Goal: Check status: Check status

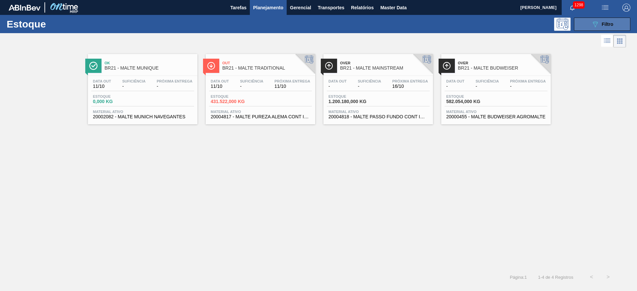
click at [424, 24] on div "089F7B8B-B2A5-4AFE-B5C0-19BA573D28AC Filtro" at bounding box center [602, 24] width 22 height 8
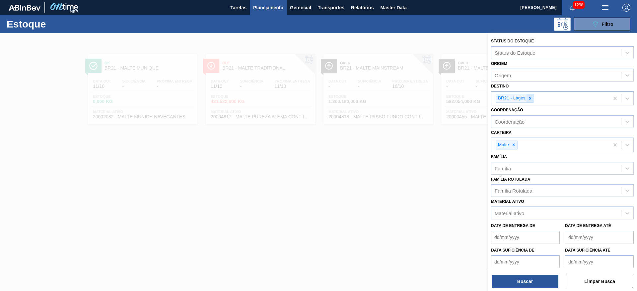
click at [424, 97] on icon at bounding box center [530, 98] width 5 height 5
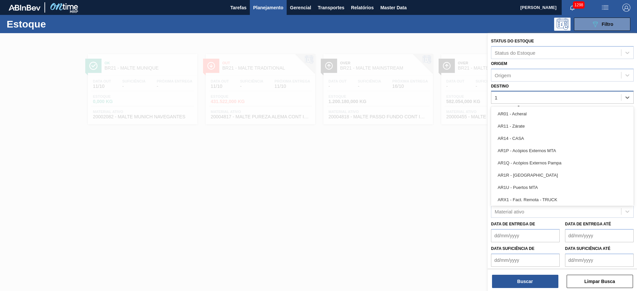
type input "19"
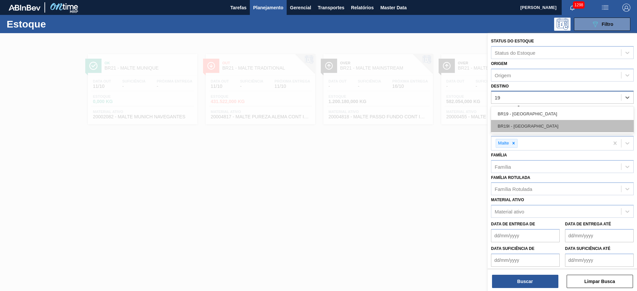
click at [424, 120] on div "BR19I - [GEOGRAPHIC_DATA]" at bounding box center [562, 126] width 143 height 12
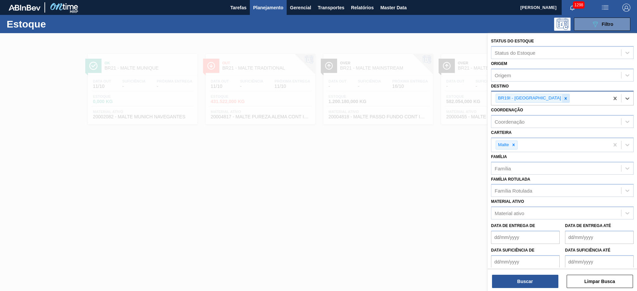
click at [424, 101] on div at bounding box center [565, 98] width 7 height 8
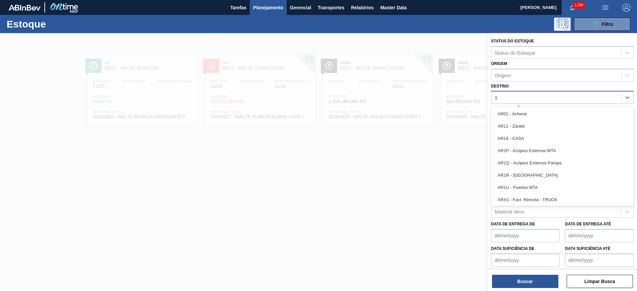
type input "19"
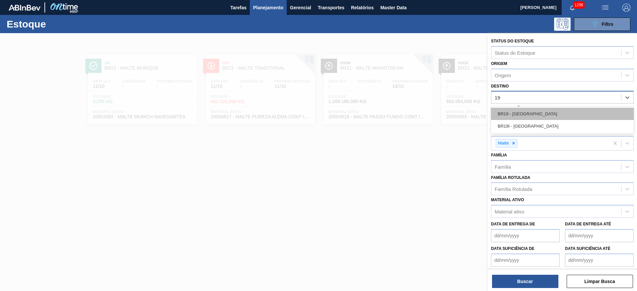
click at [424, 112] on div "BR19 - [GEOGRAPHIC_DATA]" at bounding box center [562, 114] width 143 height 12
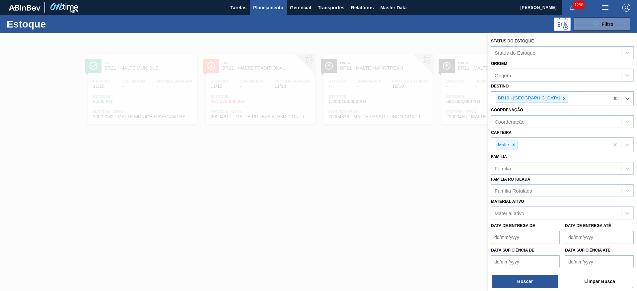
click at [424, 147] on div "Malte" at bounding box center [550, 145] width 118 height 14
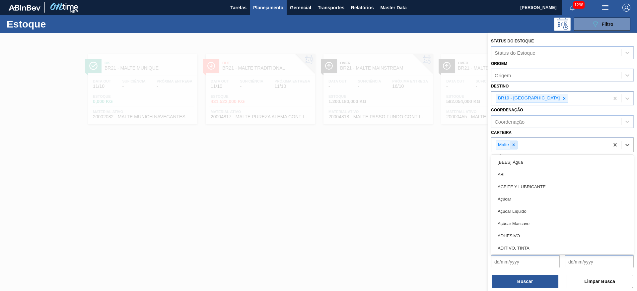
click at [424, 146] on icon at bounding box center [513, 145] width 5 height 5
type input "garr"
drag, startPoint x: 518, startPoint y: 196, endPoint x: 507, endPoint y: 232, distance: 37.1
click at [424, 194] on div "Garrafa de Vidro" at bounding box center [562, 197] width 143 height 12
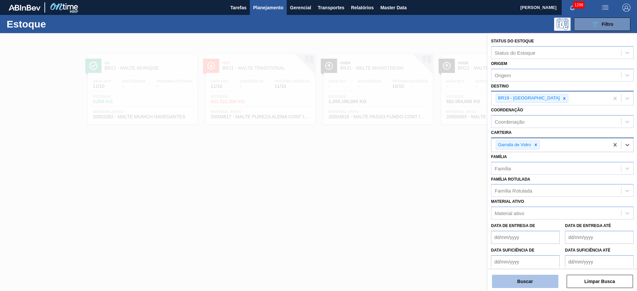
click at [424, 194] on button "Buscar" at bounding box center [525, 281] width 66 height 13
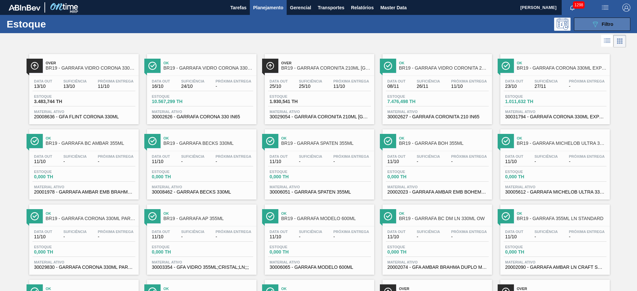
click at [424, 23] on icon "089F7B8B-B2A5-4AFE-B5C0-19BA573D28AC" at bounding box center [595, 24] width 8 height 8
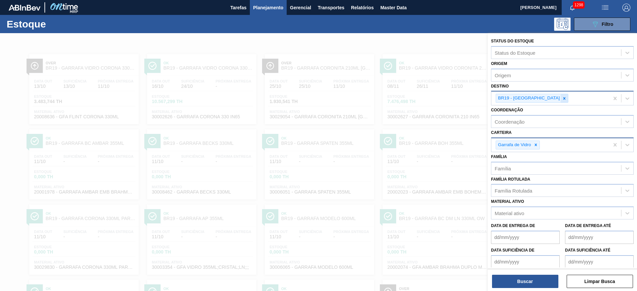
click at [424, 98] on icon at bounding box center [564, 98] width 5 height 5
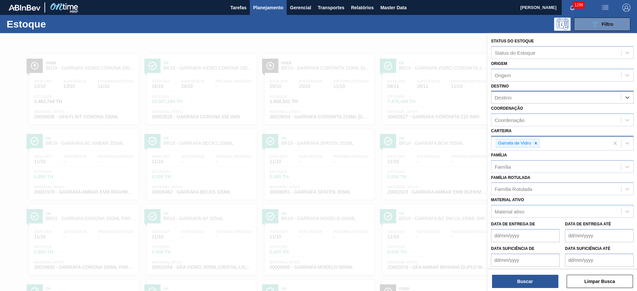
type input "12"
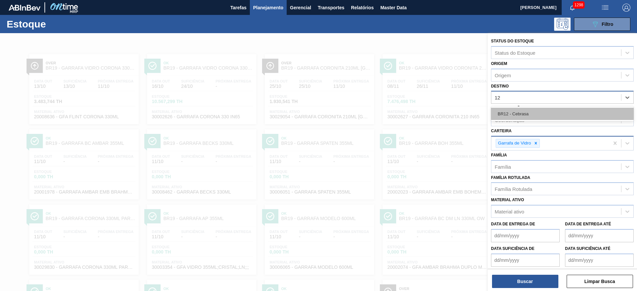
click at [424, 115] on div "BR12 - Cebrasa" at bounding box center [562, 114] width 143 height 12
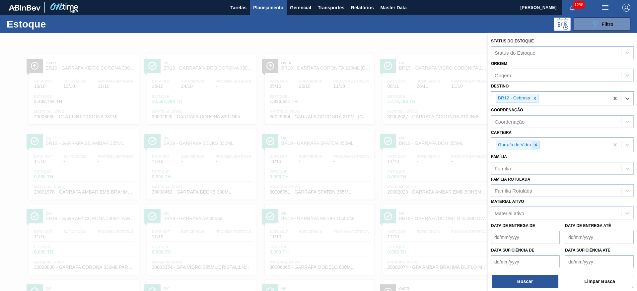
click at [424, 145] on icon at bounding box center [535, 145] width 5 height 5
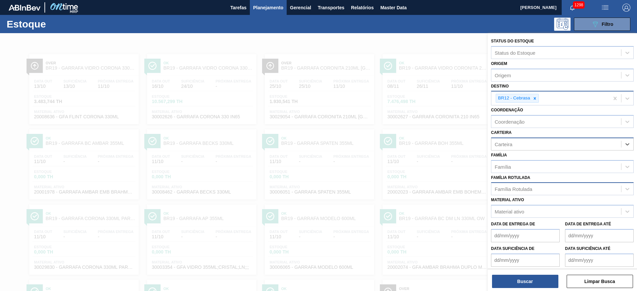
click at [424, 188] on div "Família Rotulada" at bounding box center [513, 189] width 37 height 6
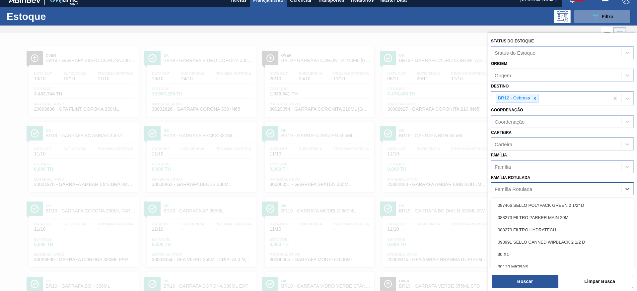
scroll to position [9, 0]
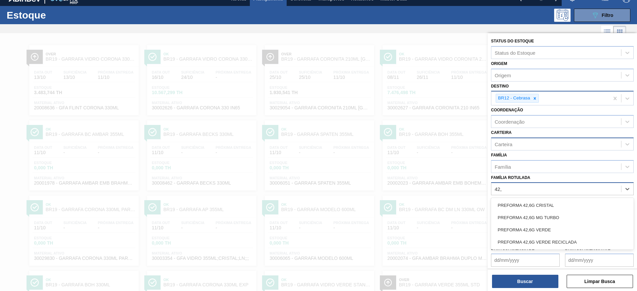
type Rotulada "42,6"
drag, startPoint x: 538, startPoint y: 228, endPoint x: 531, endPoint y: 244, distance: 17.7
click at [424, 194] on div "PREFORMA 42,6G VERDE" at bounding box center [562, 230] width 143 height 12
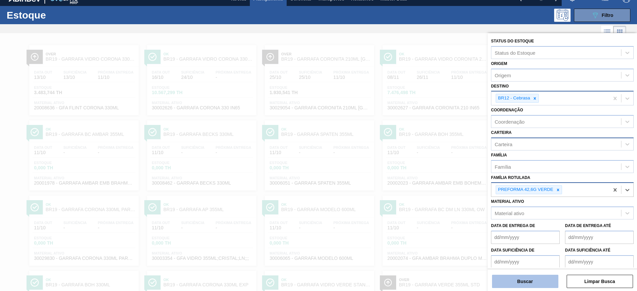
click at [424, 194] on button "Buscar" at bounding box center [525, 281] width 66 height 13
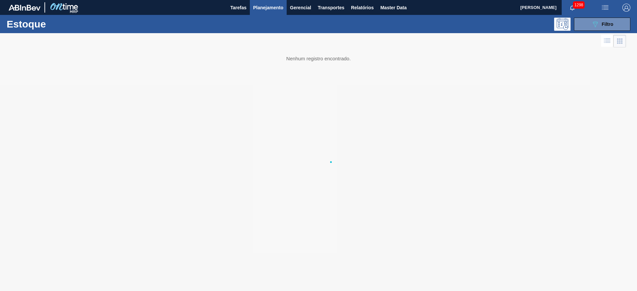
scroll to position [0, 0]
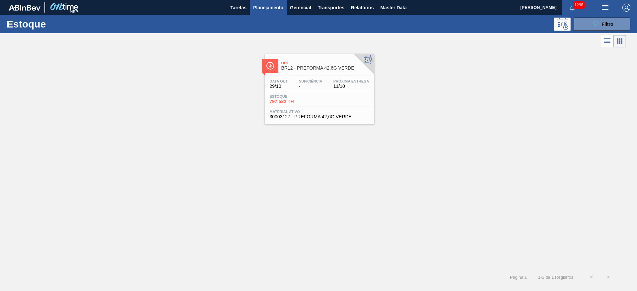
click at [348, 90] on div "Data [DATE] Suficiência - Próxima Entrega 11/10" at bounding box center [319, 85] width 103 height 12
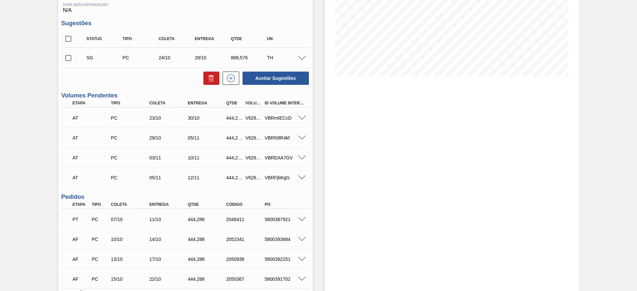
scroll to position [149, 0]
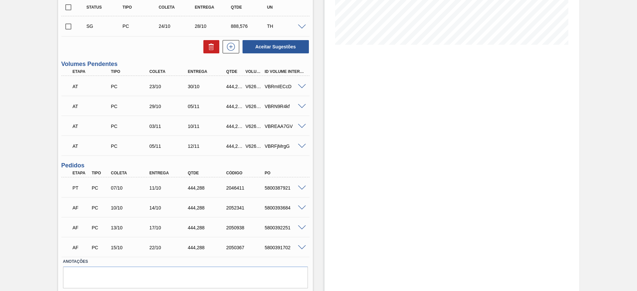
click at [302, 188] on span at bounding box center [302, 188] width 8 height 5
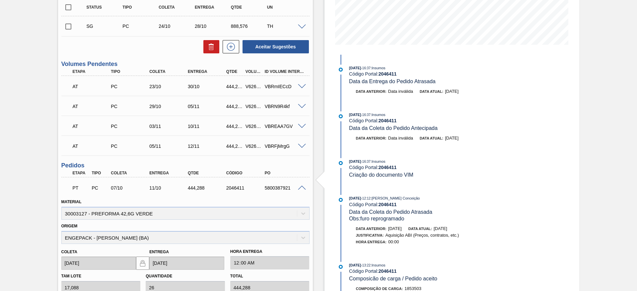
click at [299, 187] on span at bounding box center [302, 188] width 8 height 5
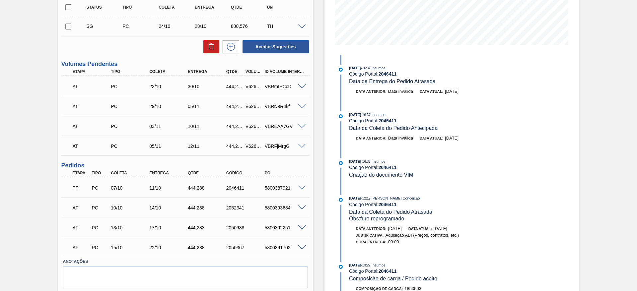
click at [277, 194] on div "5800393684" at bounding box center [284, 207] width 43 height 5
copy div "5800393684"
click at [18, 176] on div "Pedido em Trânsito BR12 - PREFORMA 42,6G VERDE Unidade Cebrasa PE MIN 1.154,000…" at bounding box center [318, 98] width 637 height 428
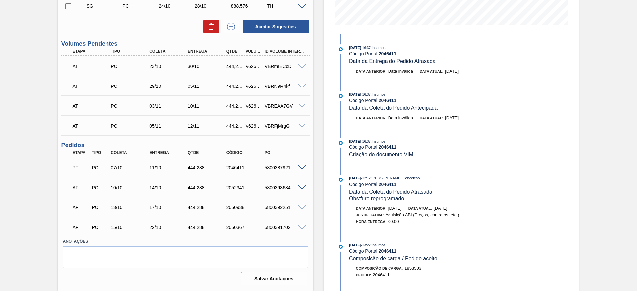
click at [302, 185] on span at bounding box center [302, 187] width 8 height 5
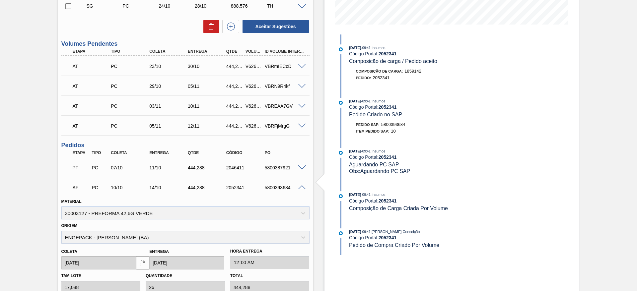
scroll to position [269, 0]
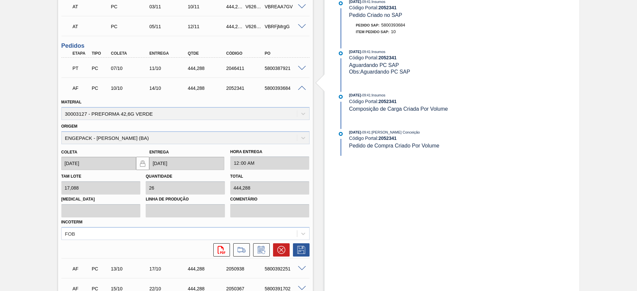
click at [298, 88] on span at bounding box center [302, 88] width 8 height 5
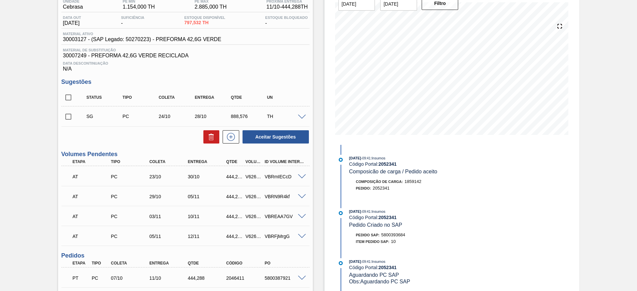
scroll to position [0, 0]
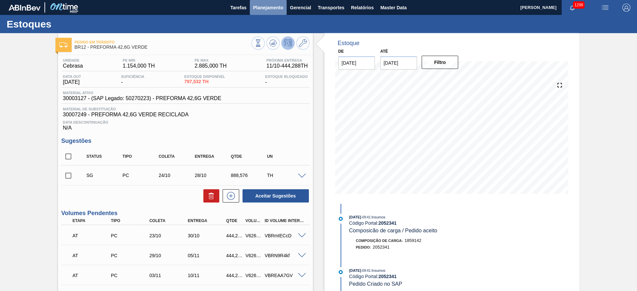
click at [268, 9] on span "Planejamento" at bounding box center [268, 8] width 30 height 8
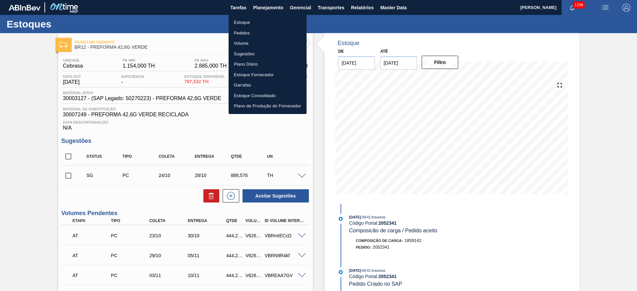
click at [243, 24] on li "Estoque" at bounding box center [268, 22] width 78 height 11
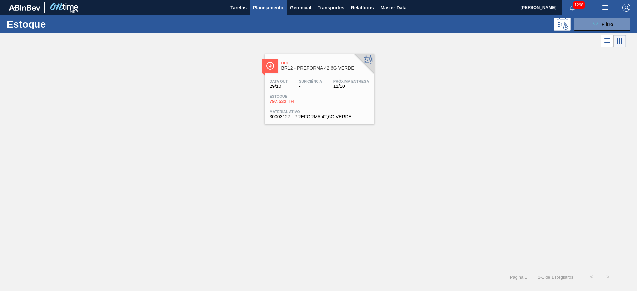
click at [230, 185] on div "Out BR12 - PREFORMA 42,6G VERDE Data [DATE] Suficiência - Próxima Entrega 11/10…" at bounding box center [318, 159] width 637 height 220
click at [424, 22] on span "Filtro" at bounding box center [608, 24] width 12 height 5
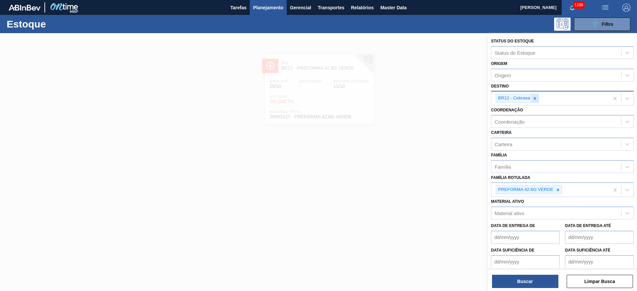
click at [424, 97] on icon at bounding box center [534, 98] width 5 height 5
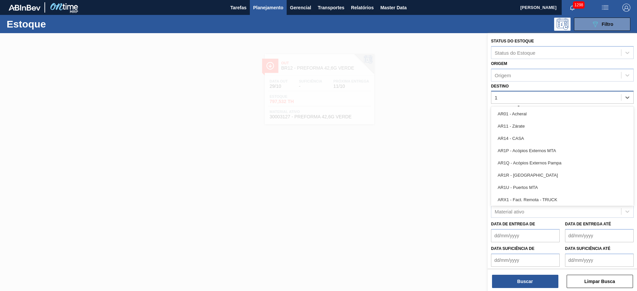
type input "19"
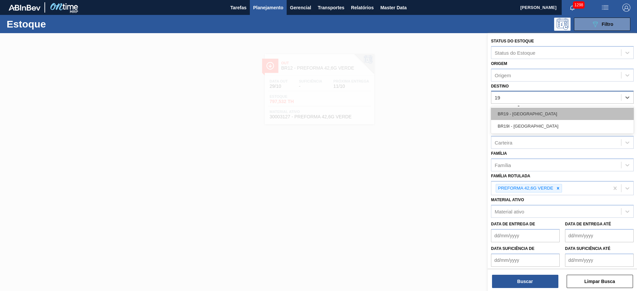
click at [424, 113] on div "BR19 - [GEOGRAPHIC_DATA]" at bounding box center [562, 114] width 143 height 12
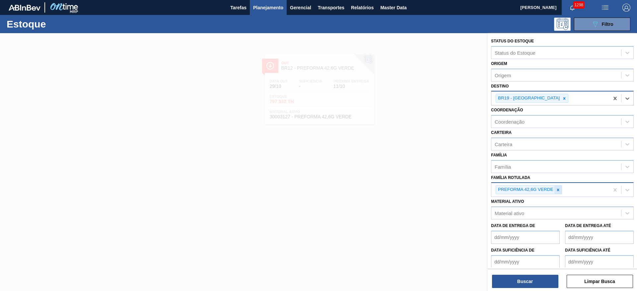
click at [424, 190] on icon at bounding box center [558, 190] width 2 height 2
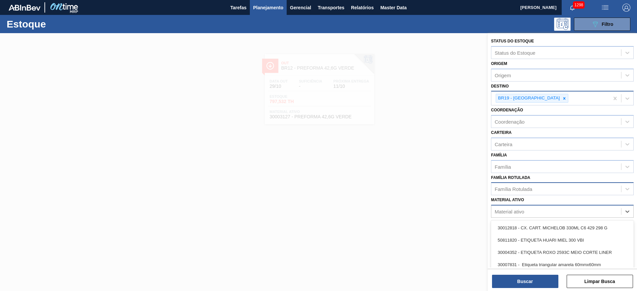
click at [424, 194] on div "Material ativo" at bounding box center [556, 212] width 130 height 10
paste ativo "20006660"
type ativo "20006660"
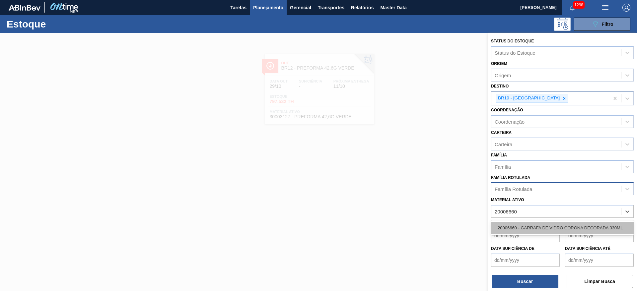
click at [424, 194] on div "20006660 - GARRAFA DE VIDRO CORONA DECORADA 330ML" at bounding box center [562, 228] width 143 height 12
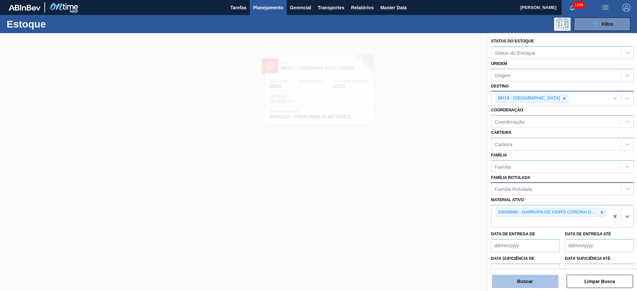
click at [424, 194] on button "Buscar" at bounding box center [525, 281] width 66 height 13
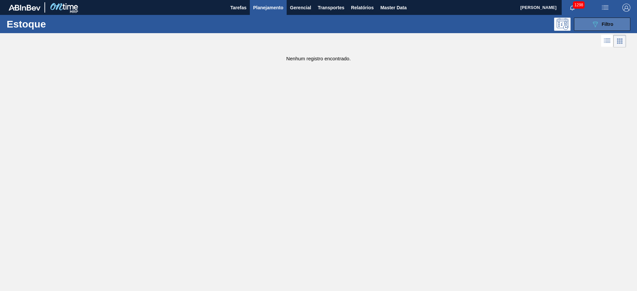
click at [424, 23] on div "089F7B8B-B2A5-4AFE-B5C0-19BA573D28AC Filtro" at bounding box center [602, 24] width 22 height 8
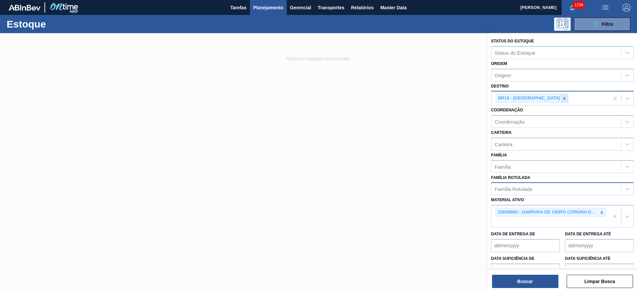
click at [424, 97] on icon at bounding box center [564, 98] width 5 height 5
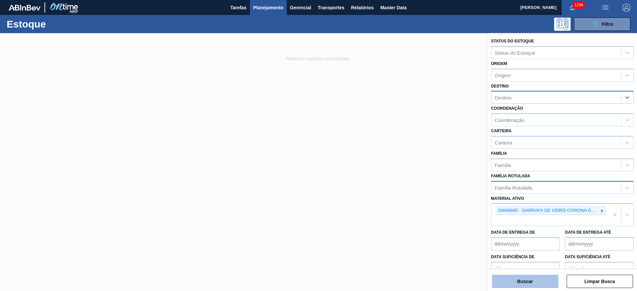
click at [424, 194] on button "Buscar" at bounding box center [525, 281] width 66 height 13
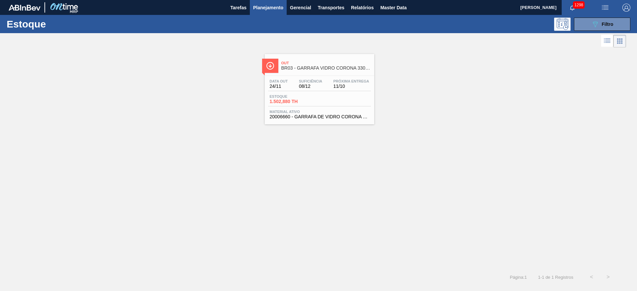
click at [296, 88] on div "Data [DATE] Suficiência 08/12 Próxima Entrega 11/10" at bounding box center [319, 85] width 103 height 12
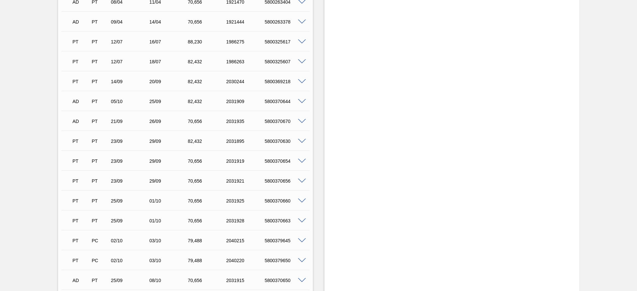
scroll to position [398, 0]
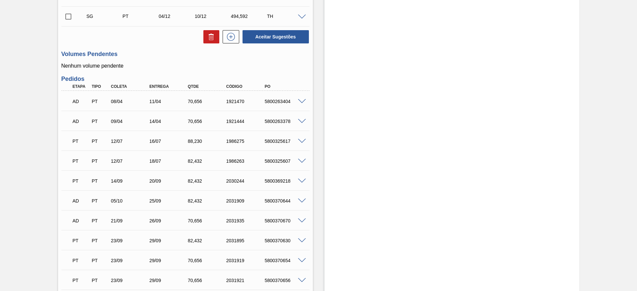
click at [302, 101] on span at bounding box center [302, 101] width 8 height 5
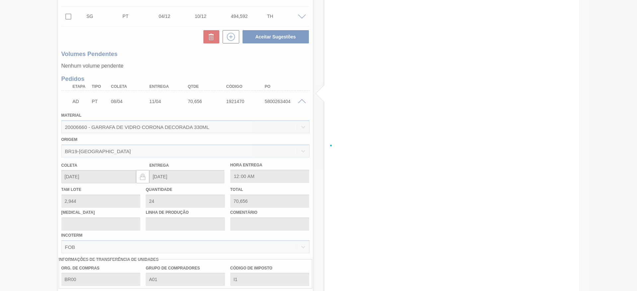
click at [302, 101] on div at bounding box center [318, 145] width 637 height 291
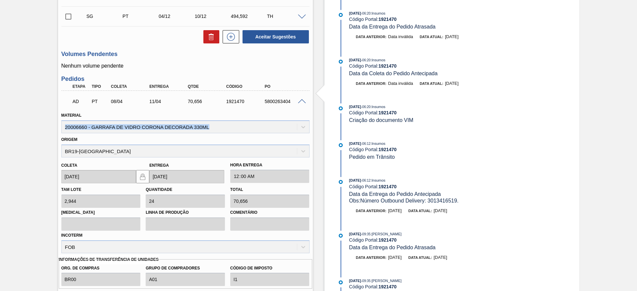
drag, startPoint x: 212, startPoint y: 126, endPoint x: 22, endPoint y: 125, distance: 189.7
copy div "20006660 - GARRAFA DE VIDRO CORONA DECORADA 330ML"
click at [303, 102] on span at bounding box center [302, 101] width 8 height 5
